Goal: Find specific page/section: Find specific page/section

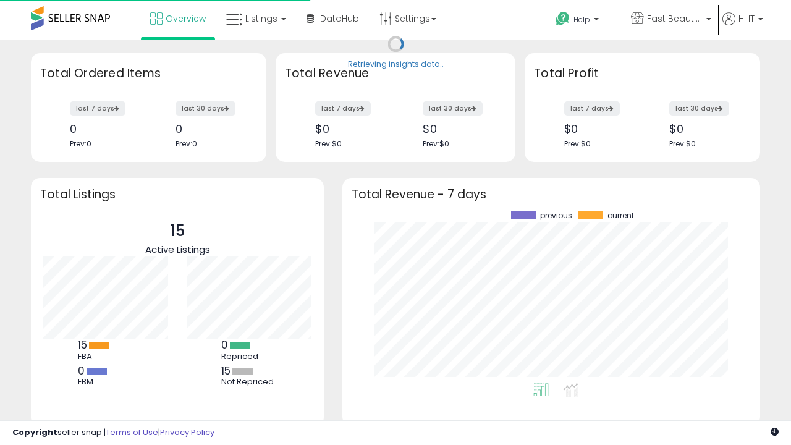
scroll to position [172, 393]
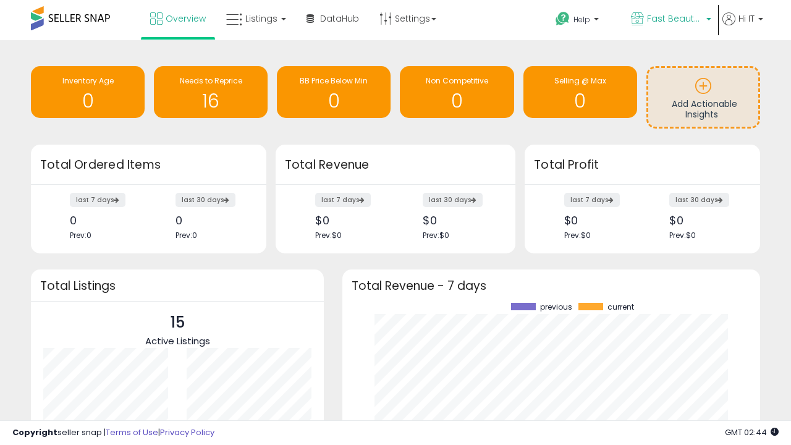
click at [670, 20] on span "Fast Beauty ([GEOGRAPHIC_DATA])" at bounding box center [675, 18] width 56 height 12
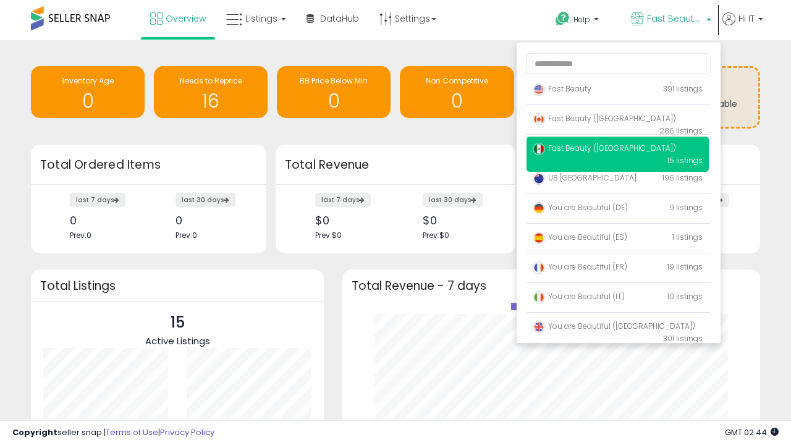
click at [617, 328] on span "You are Beautiful ([GEOGRAPHIC_DATA])" at bounding box center [614, 326] width 163 height 11
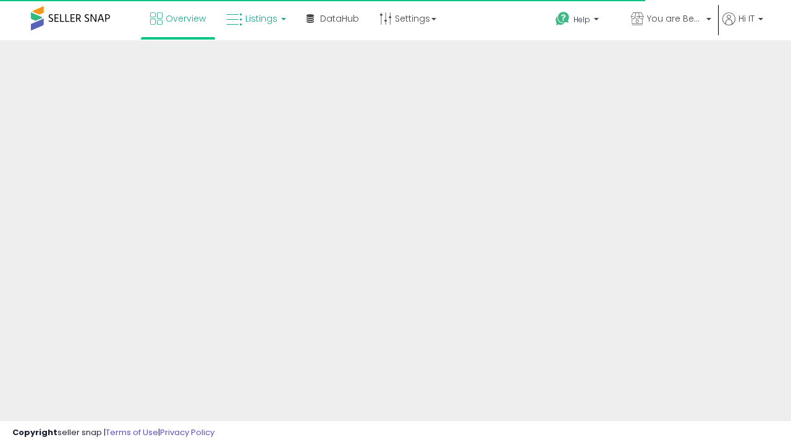
click at [255, 19] on span "Listings" at bounding box center [261, 18] width 32 height 12
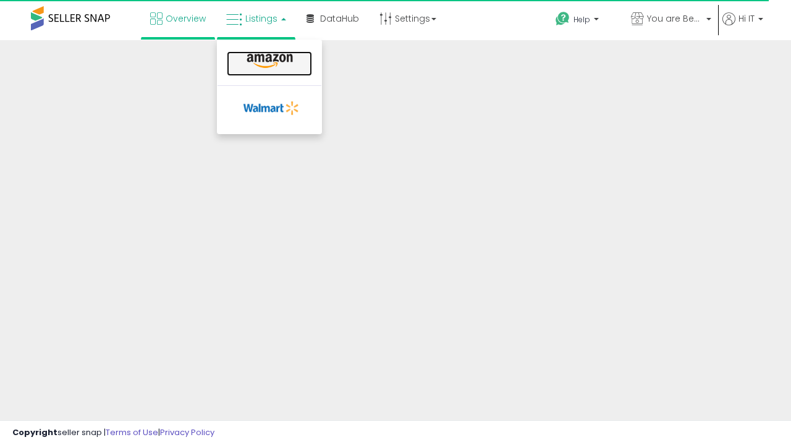
click at [268, 61] on icon at bounding box center [270, 61] width 54 height 16
